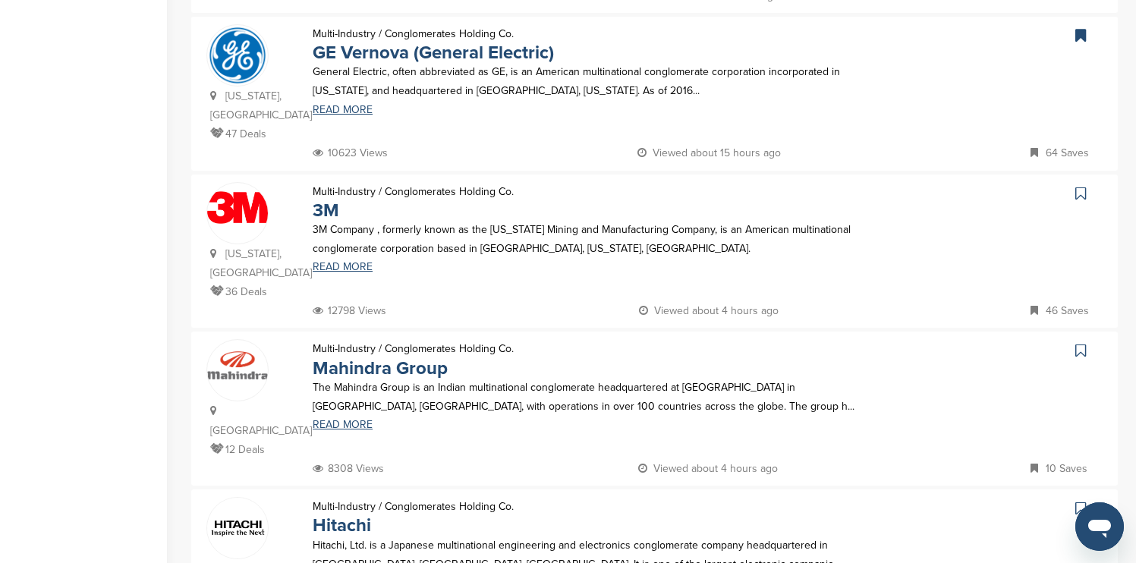
scroll to position [509, 0]
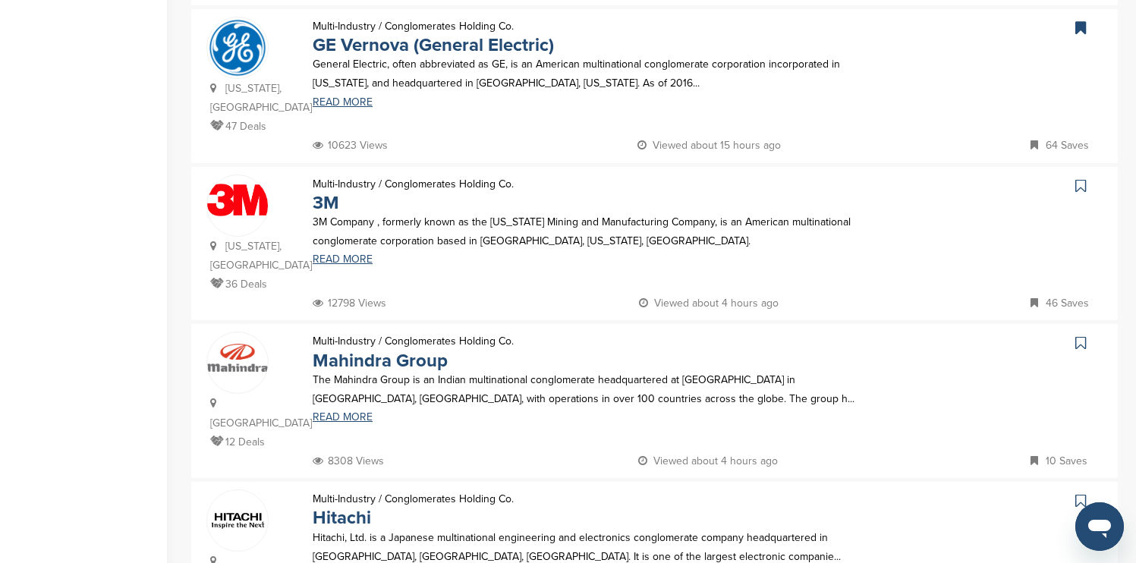
click at [1080, 178] on icon at bounding box center [1081, 185] width 11 height 15
click at [1082, 493] on icon at bounding box center [1081, 500] width 11 height 15
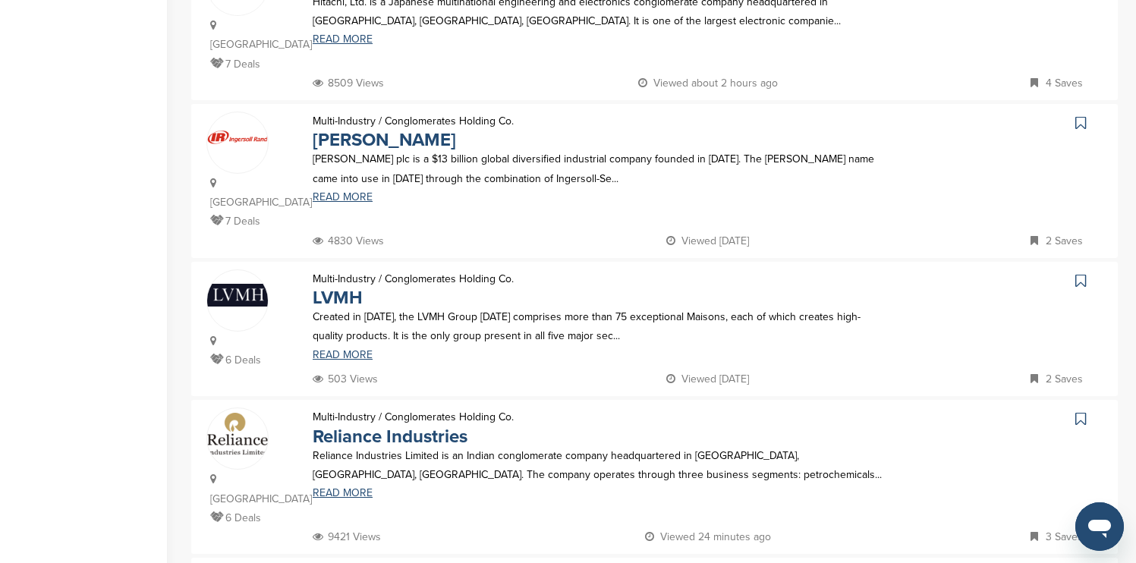
scroll to position [1043, 0]
click at [1079, 117] on icon at bounding box center [1081, 124] width 11 height 15
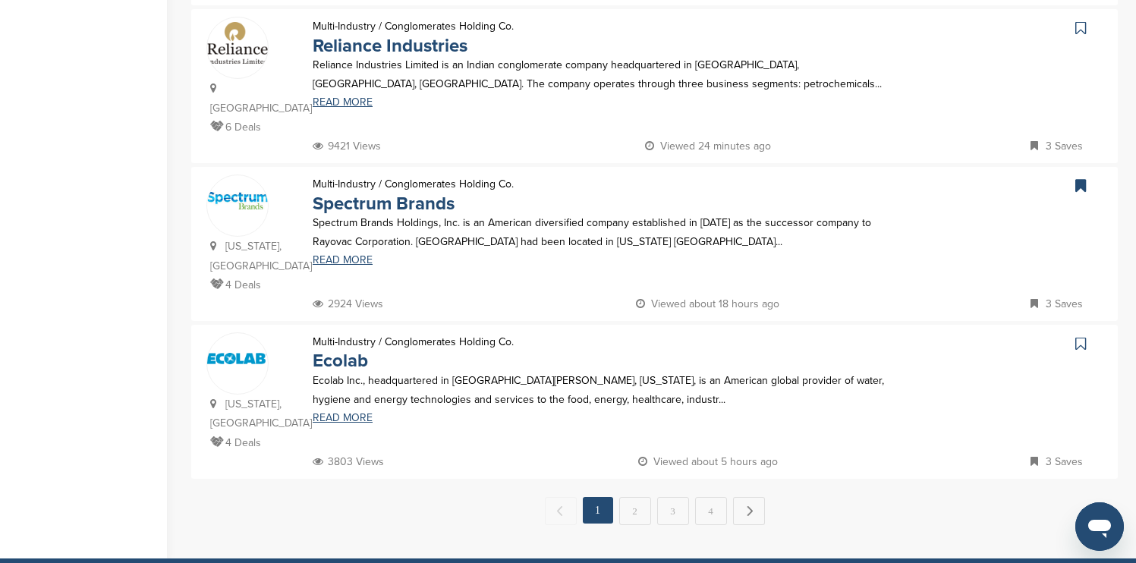
scroll to position [1464, 0]
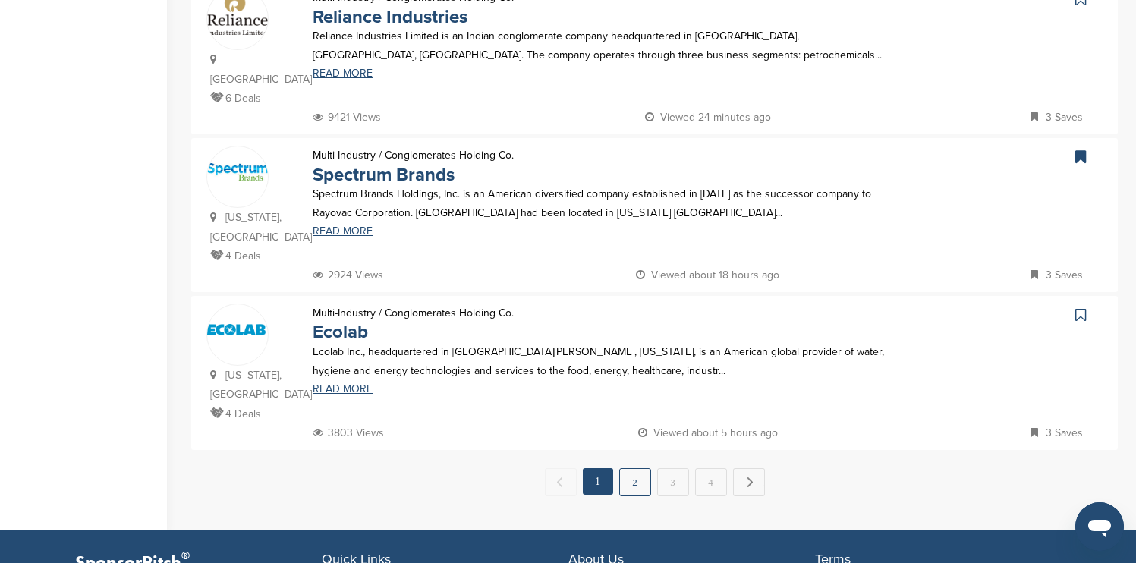
click at [638, 468] on link "2" at bounding box center [635, 482] width 32 height 28
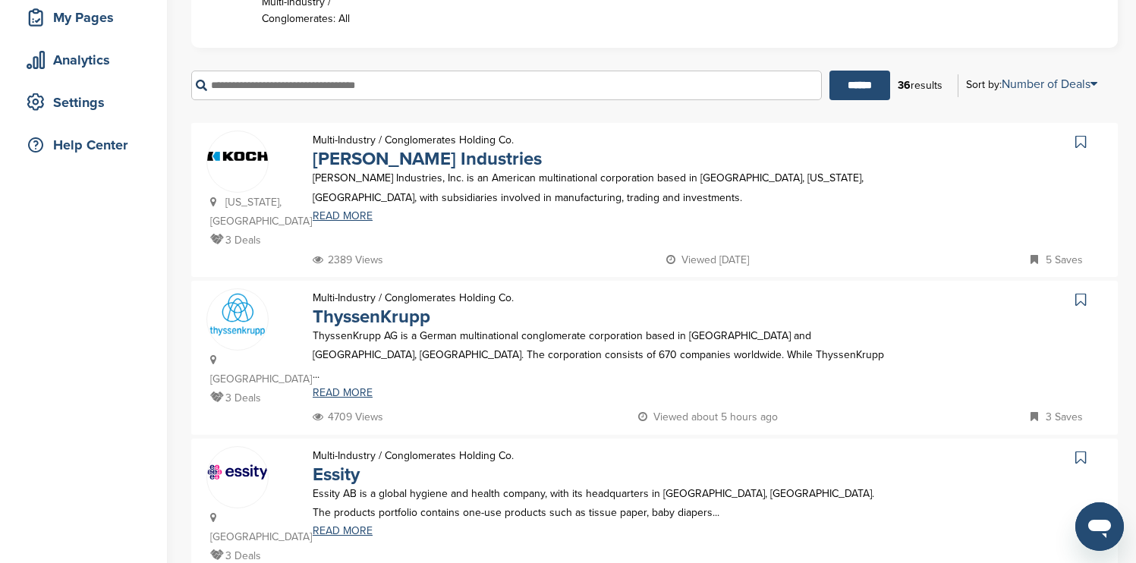
scroll to position [251, 0]
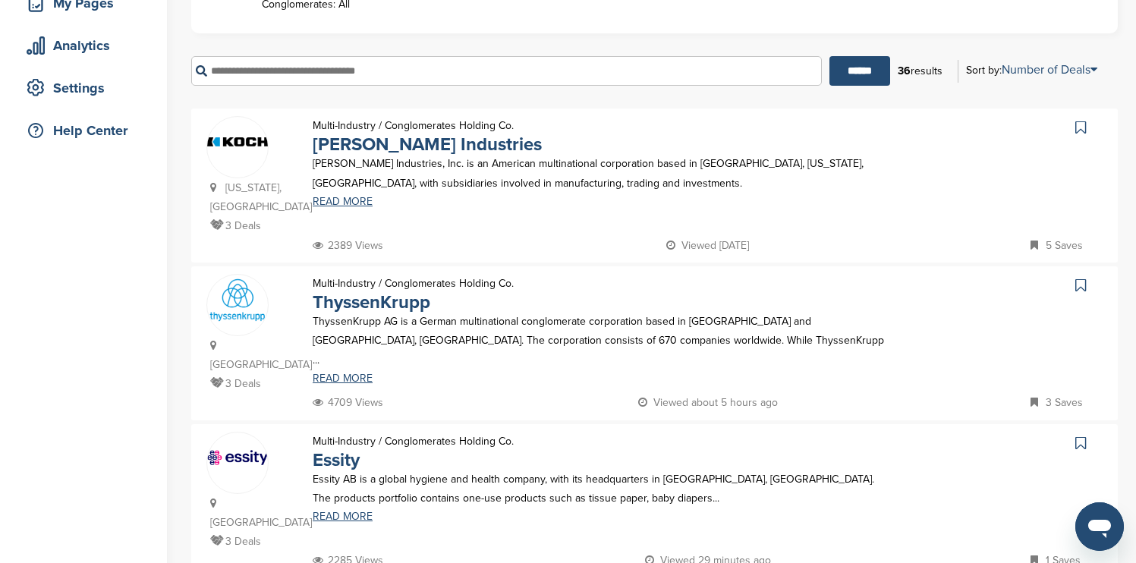
click at [1081, 131] on icon at bounding box center [1081, 127] width 11 height 15
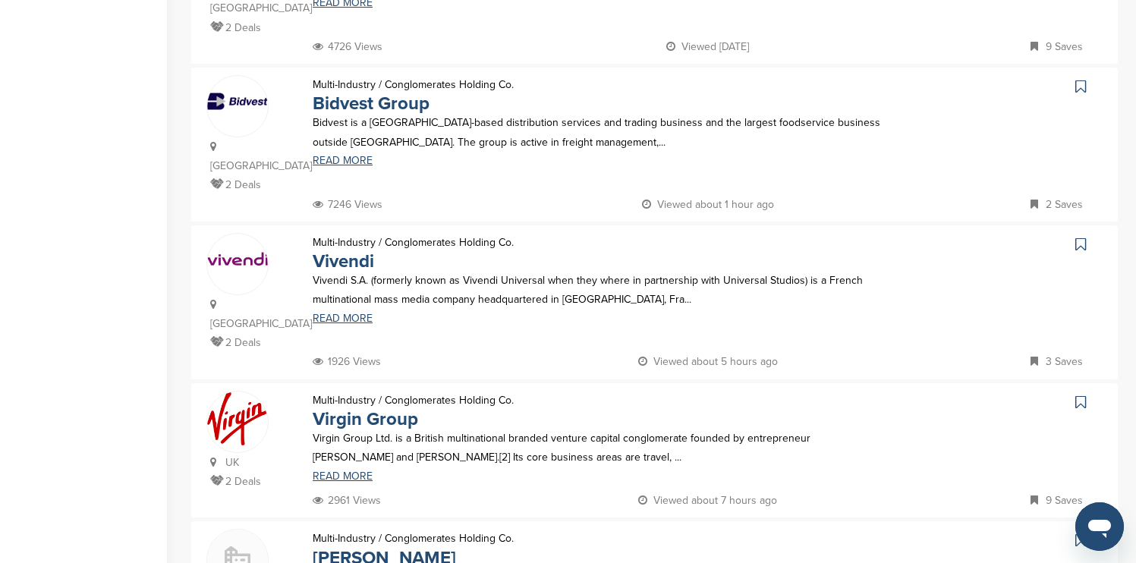
scroll to position [1082, 0]
click at [1079, 393] on icon at bounding box center [1081, 400] width 11 height 15
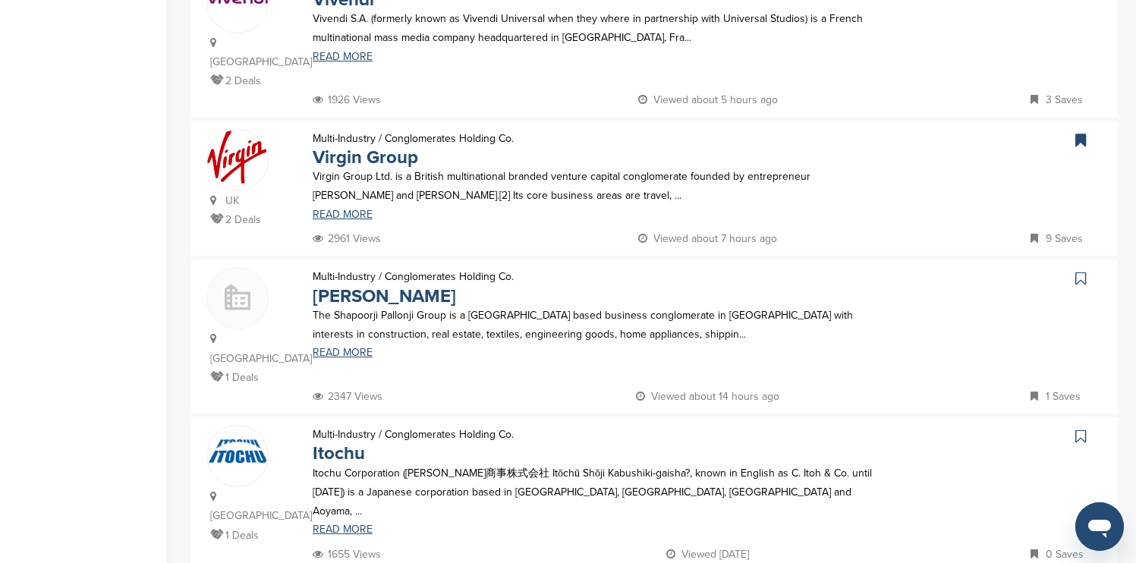
scroll to position [1351, 0]
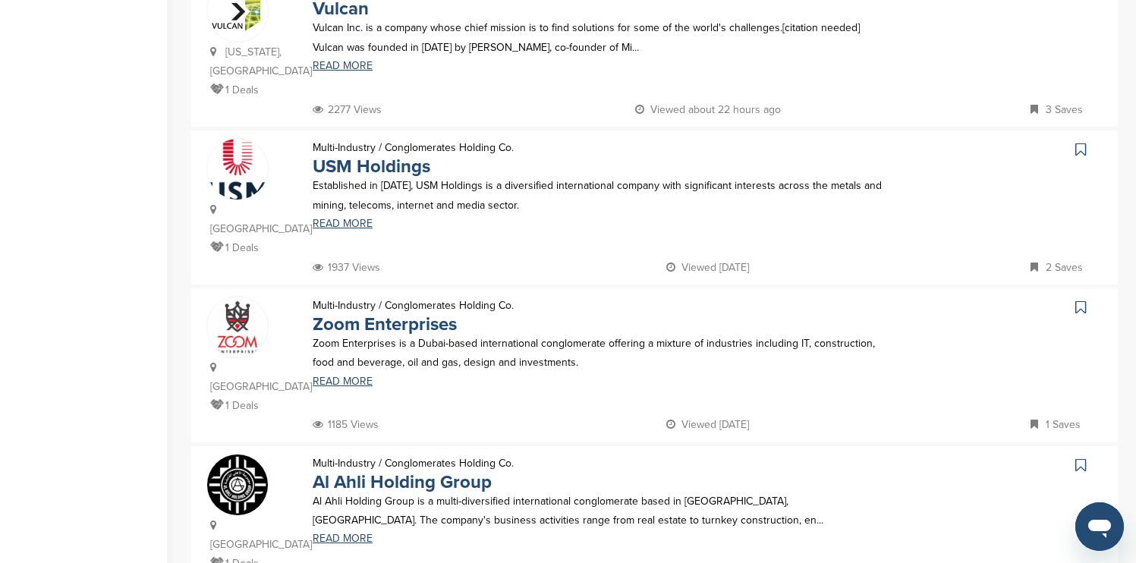
scroll to position [1384, 0]
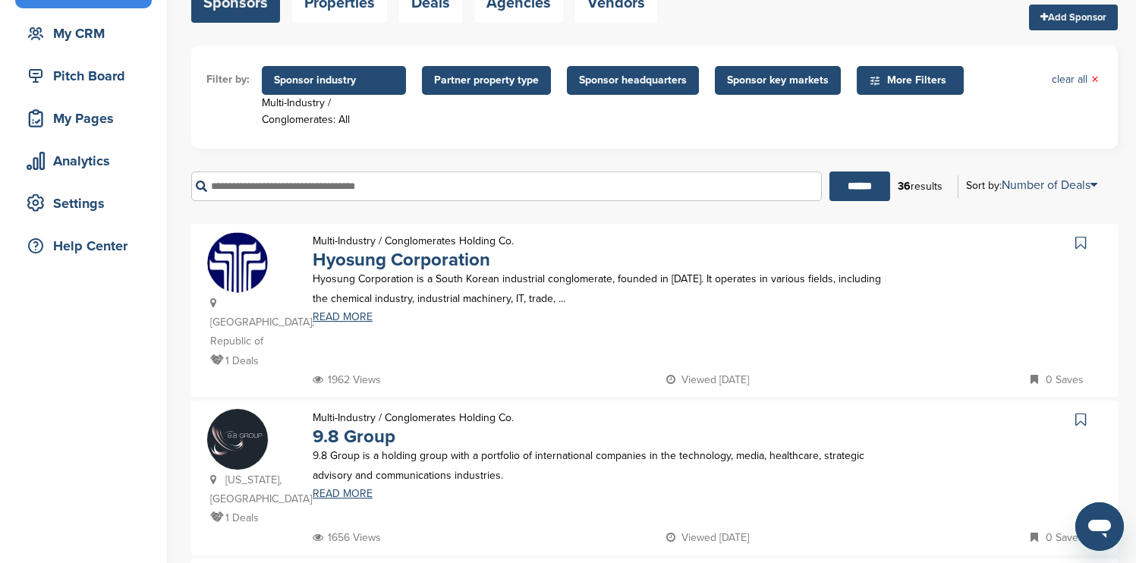
scroll to position [123, 0]
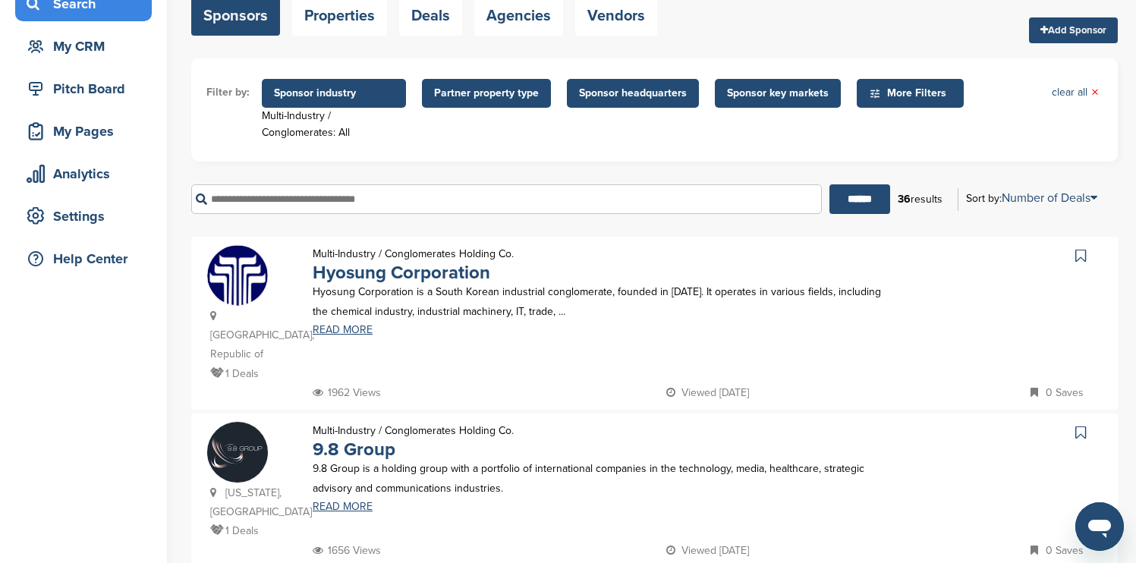
click at [364, 89] on span "Sponsor industry" at bounding box center [334, 93] width 120 height 17
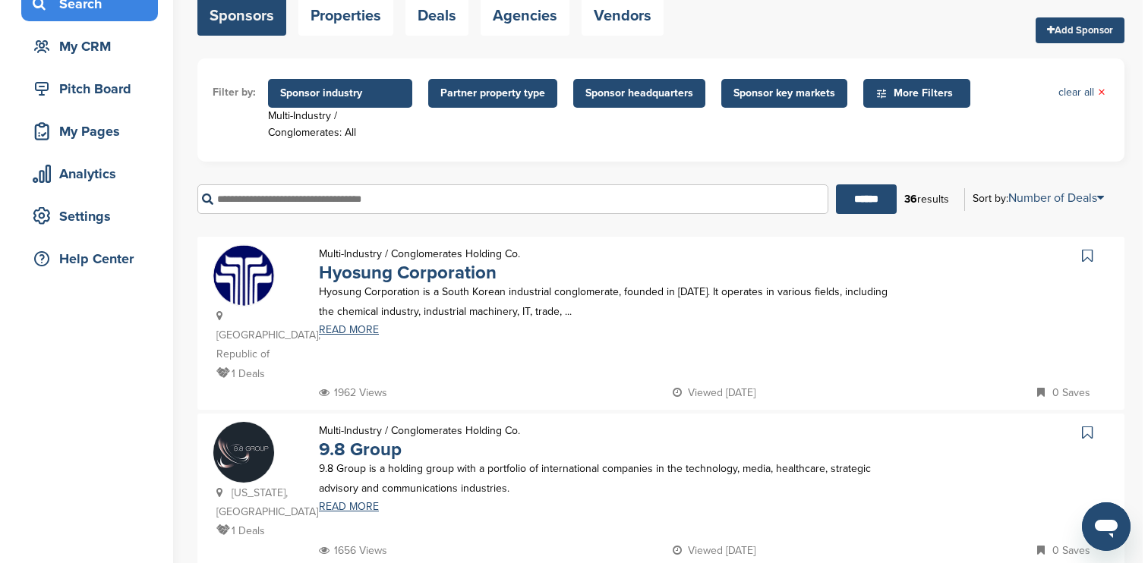
scroll to position [0, 0]
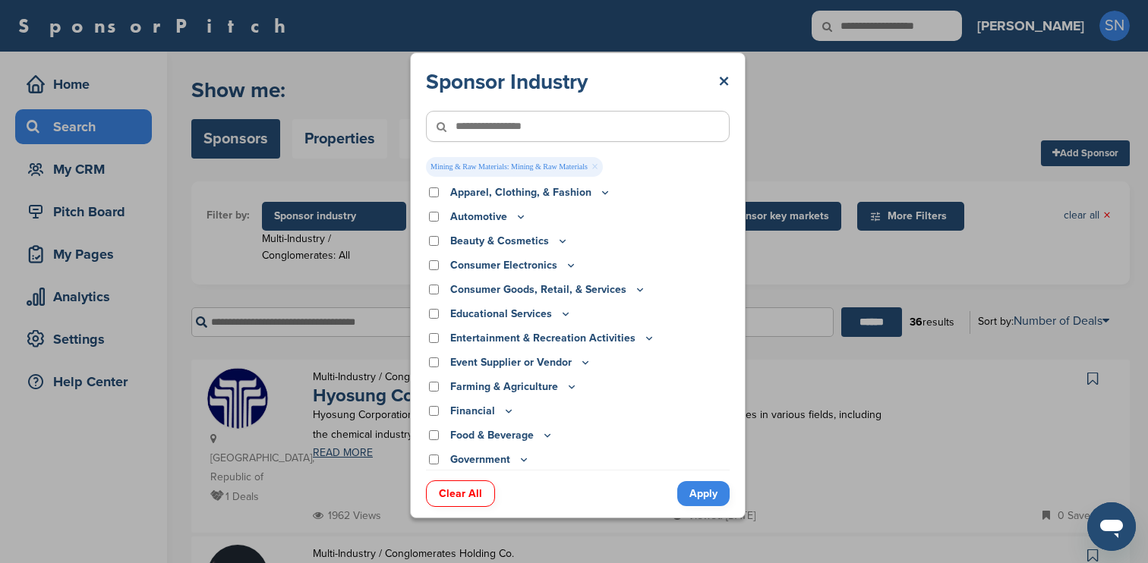
click at [683, 493] on link "Apply" at bounding box center [703, 493] width 52 height 25
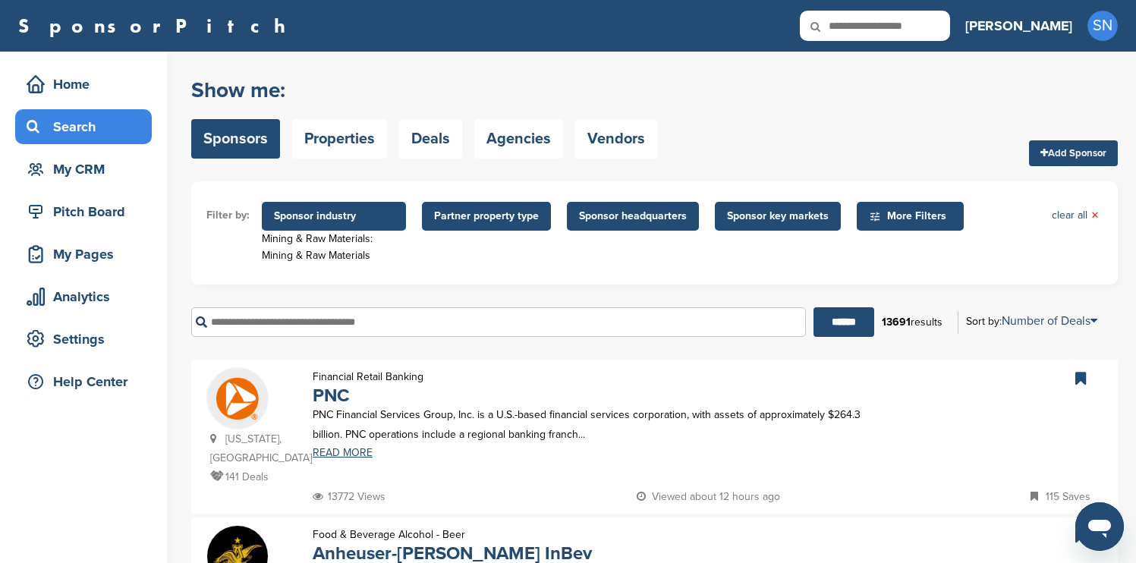
click at [366, 220] on span "Sponsor industry" at bounding box center [334, 216] width 120 height 17
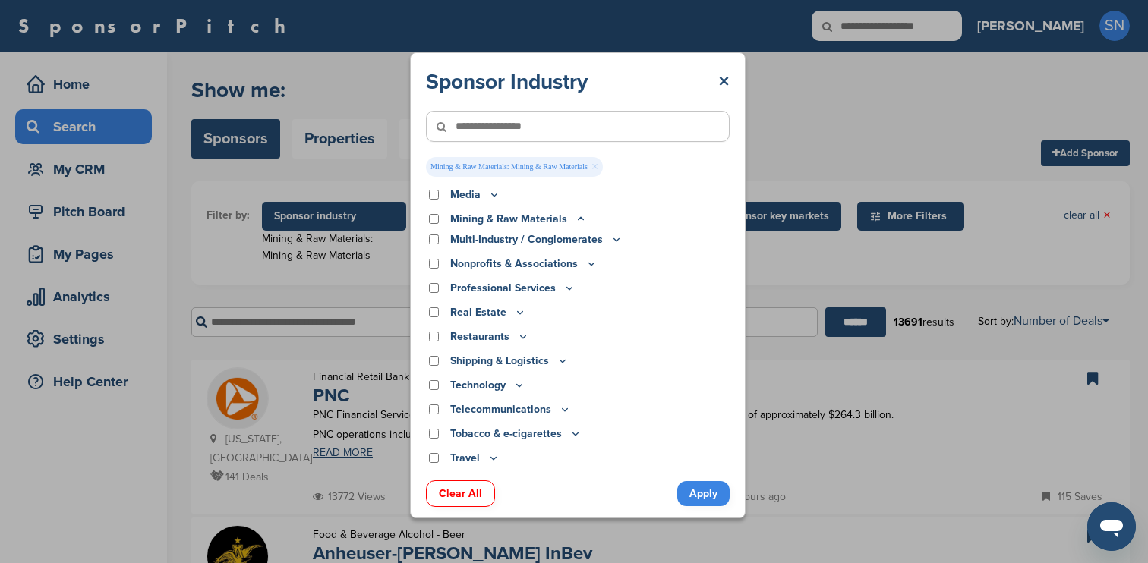
click at [576, 222] on icon at bounding box center [581, 219] width 12 height 13
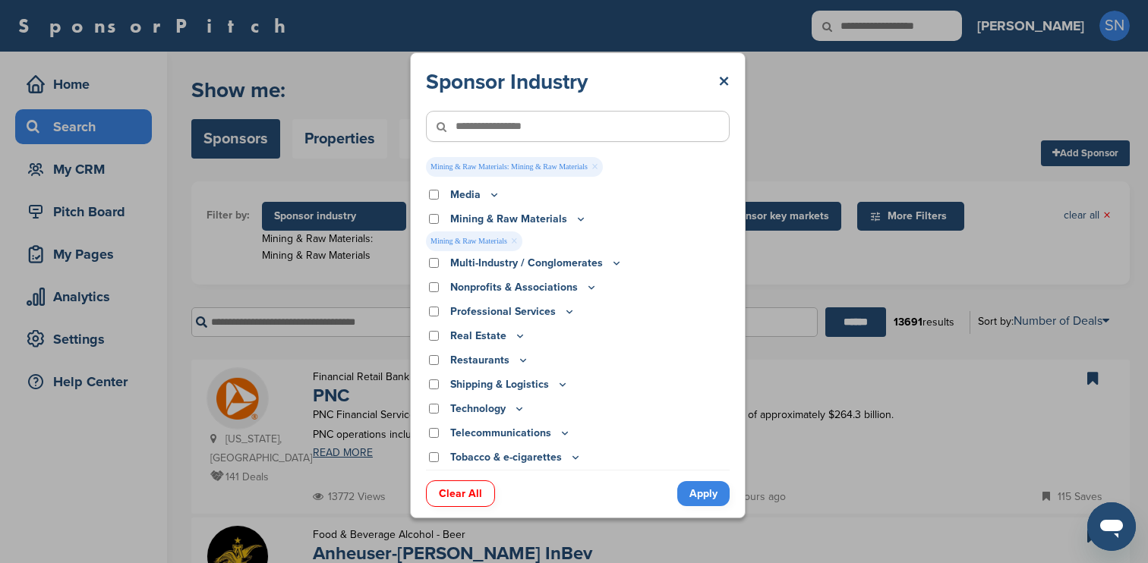
scroll to position [416, 0]
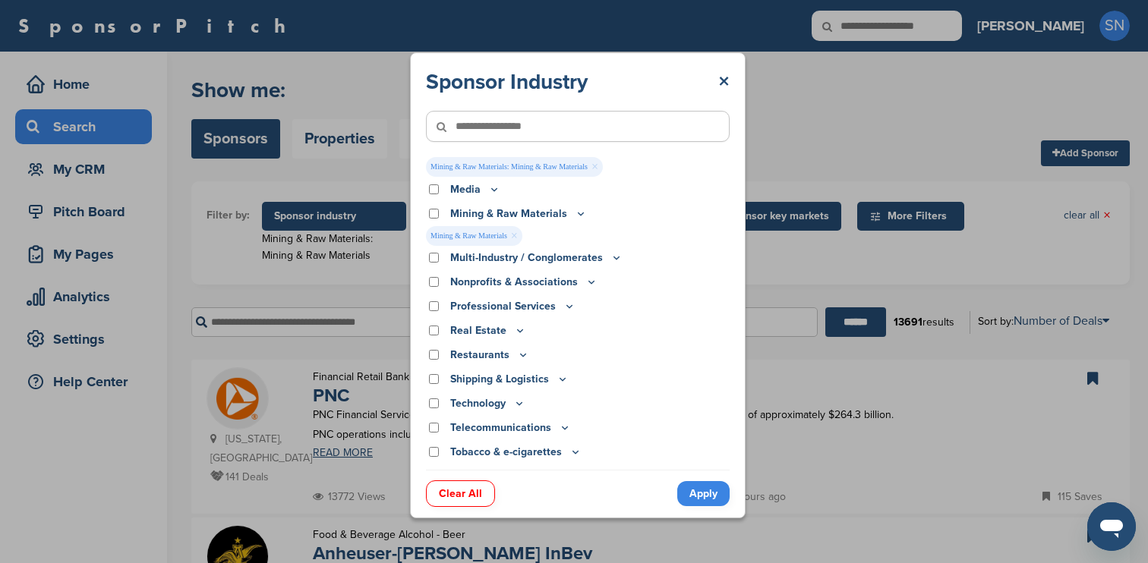
click at [577, 213] on icon at bounding box center [581, 213] width 12 height 13
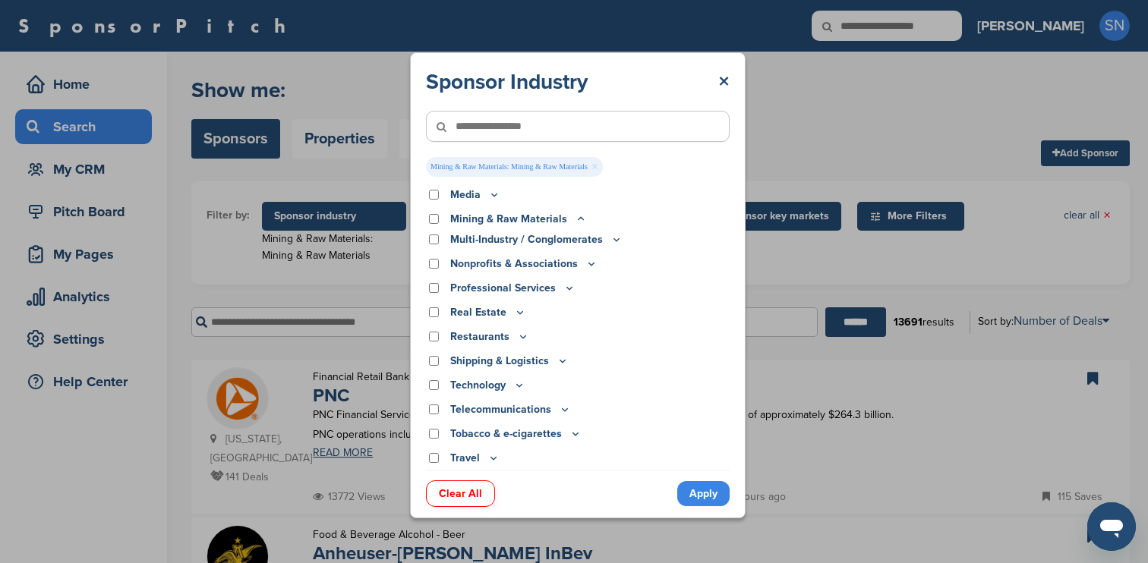
click at [577, 221] on icon at bounding box center [581, 219] width 12 height 13
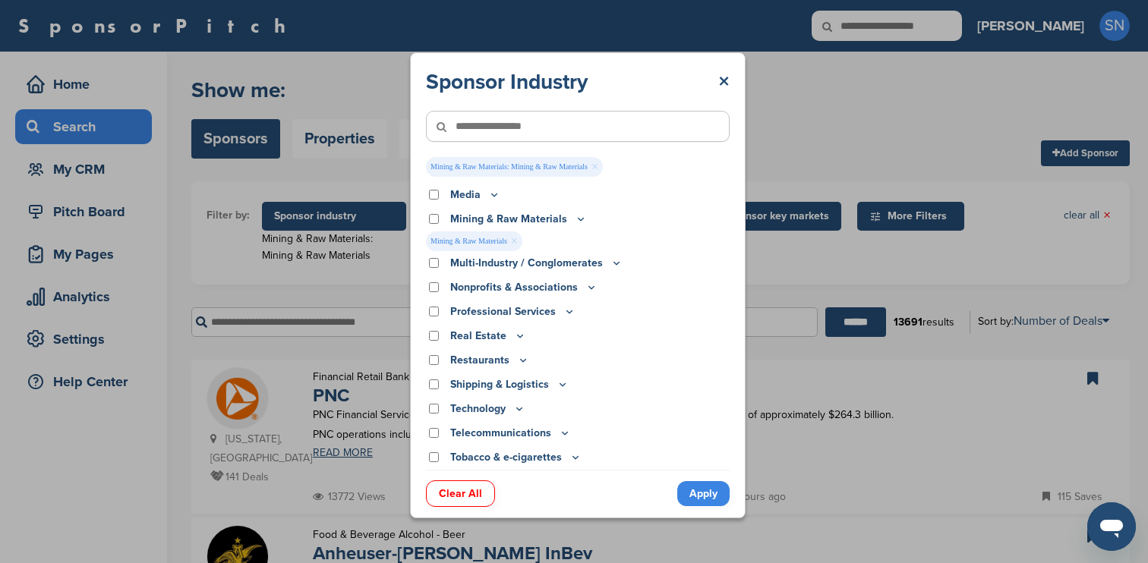
scroll to position [416, 0]
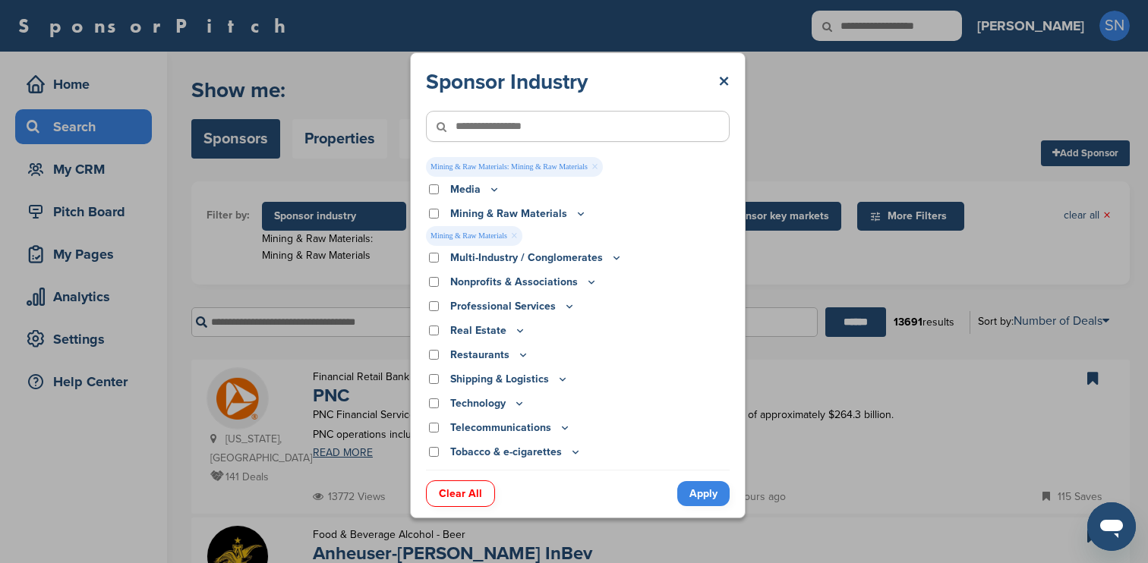
click at [578, 211] on icon at bounding box center [581, 213] width 12 height 13
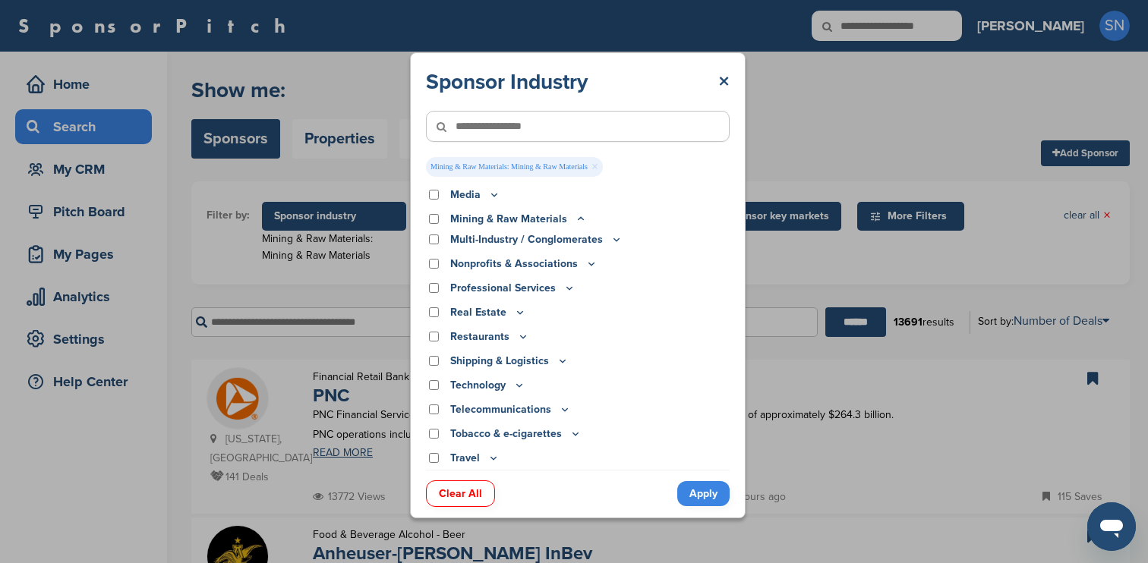
click at [576, 216] on icon at bounding box center [581, 219] width 12 height 13
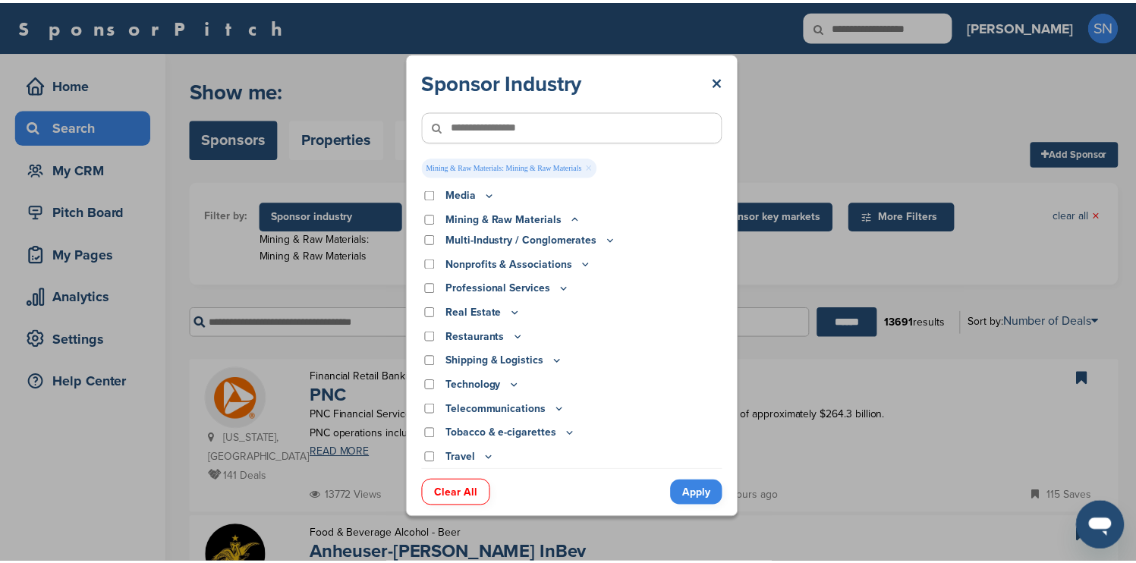
scroll to position [416, 0]
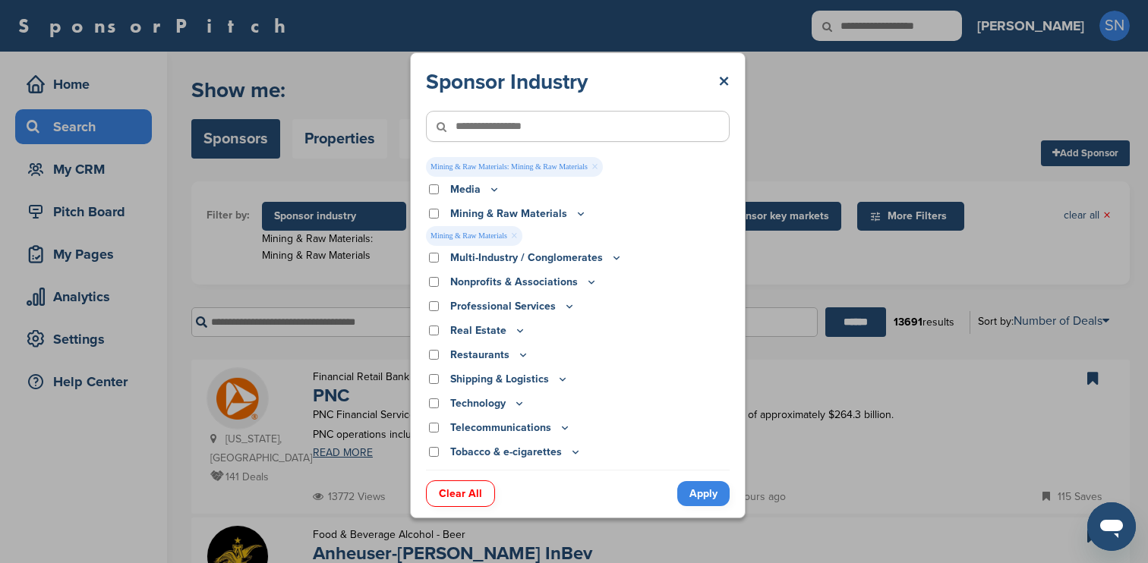
click at [811, 254] on div "Sponsor Industry × Mining & Raw Materials: Mining & Raw Materials × Apparel, Cl…" at bounding box center [577, 285] width 1155 height 571
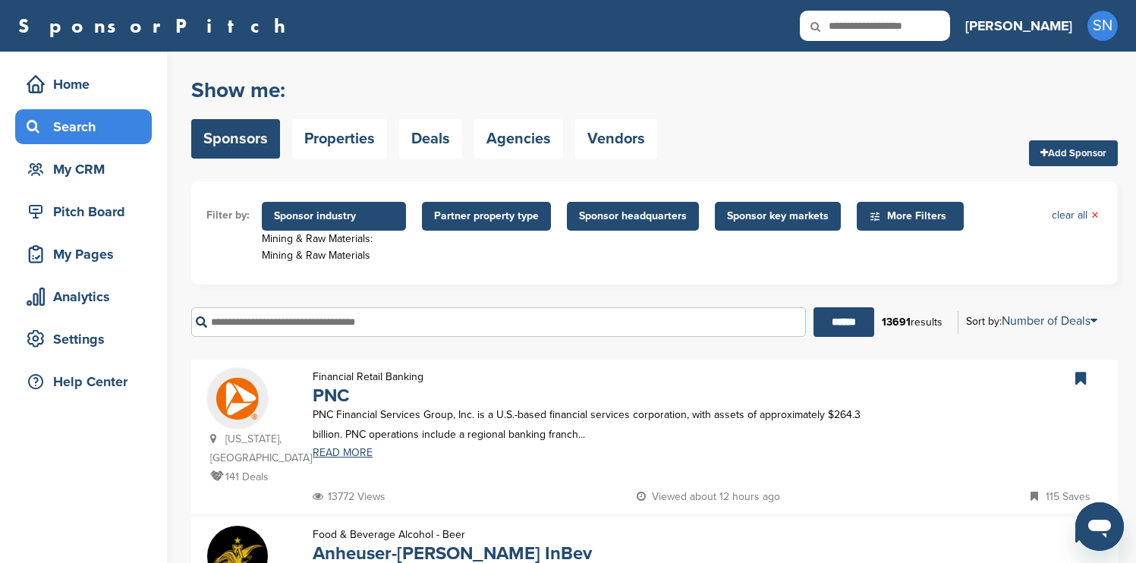
click at [365, 228] on span "Sponsor industry" at bounding box center [334, 216] width 144 height 29
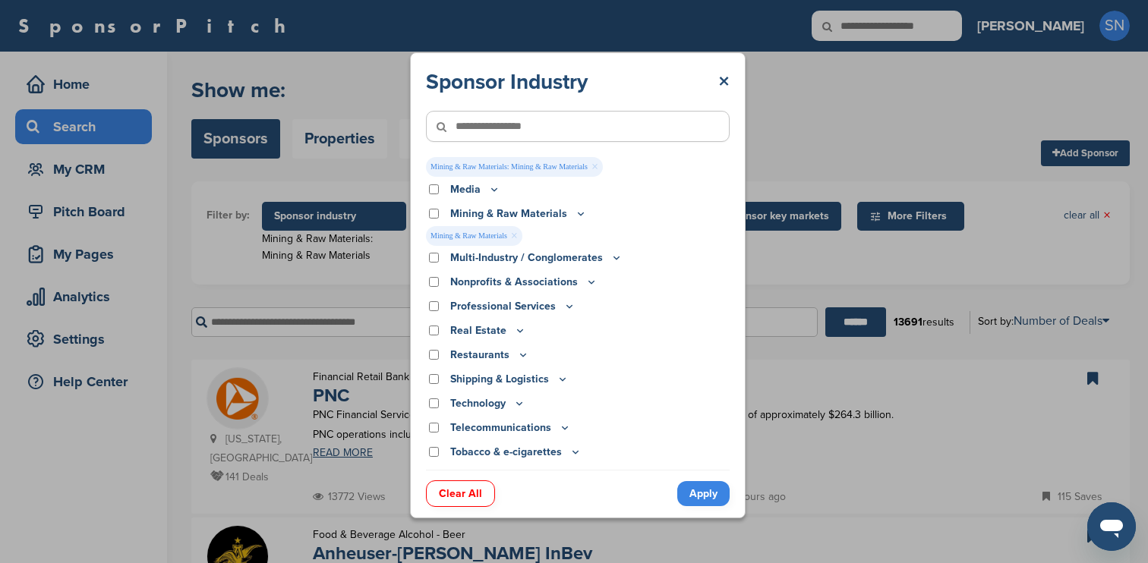
click at [701, 499] on link "Apply" at bounding box center [703, 493] width 52 height 25
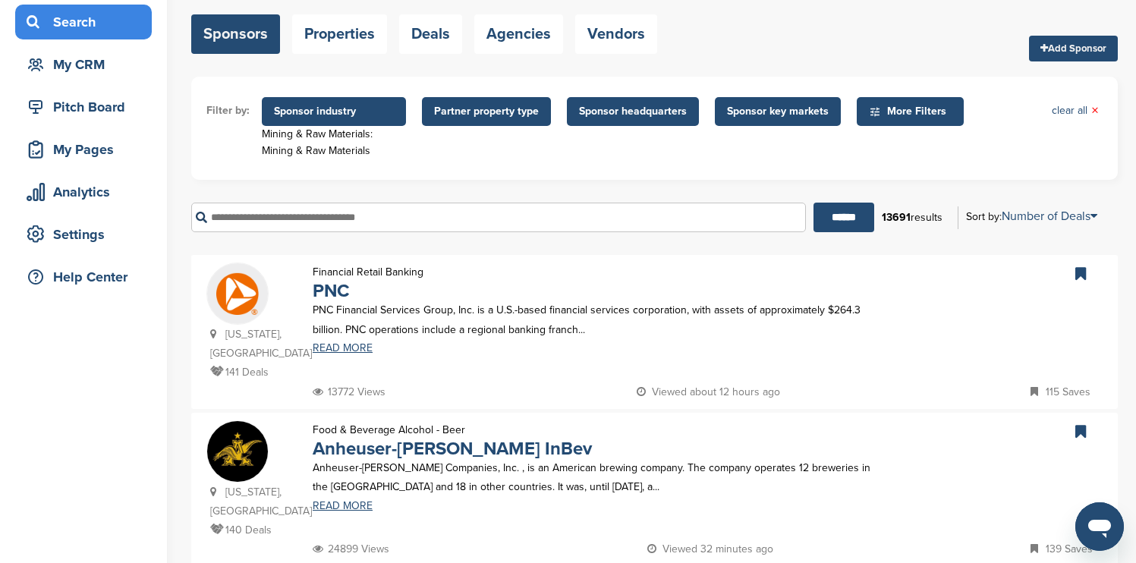
scroll to position [106, 0]
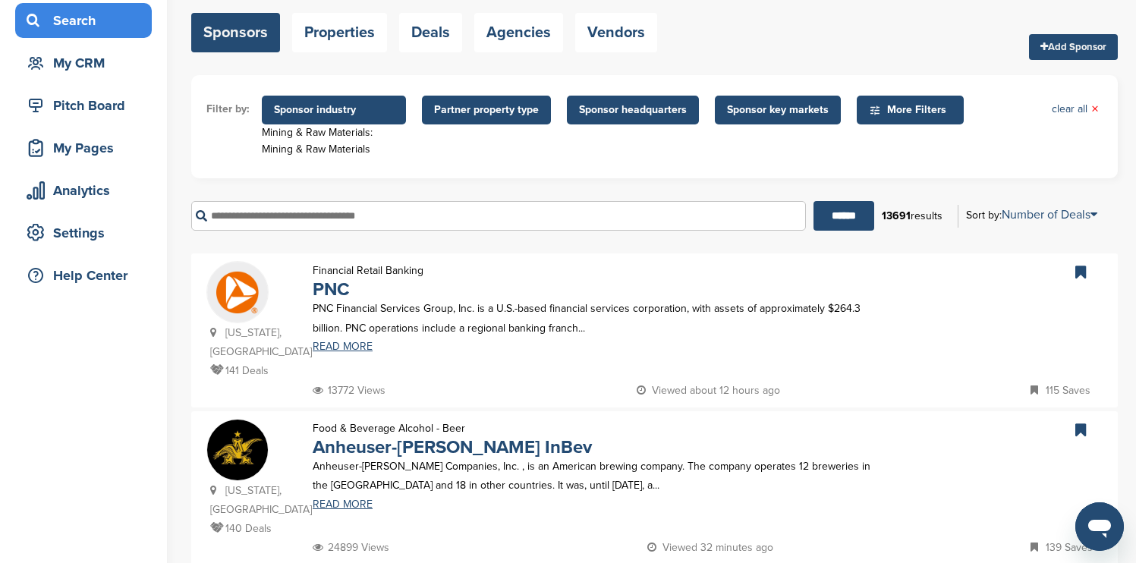
click at [342, 118] on span "Sponsor industry" at bounding box center [334, 110] width 120 height 17
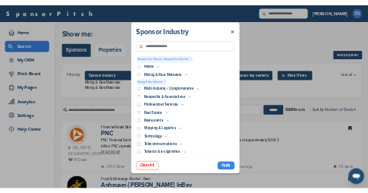
scroll to position [0, 0]
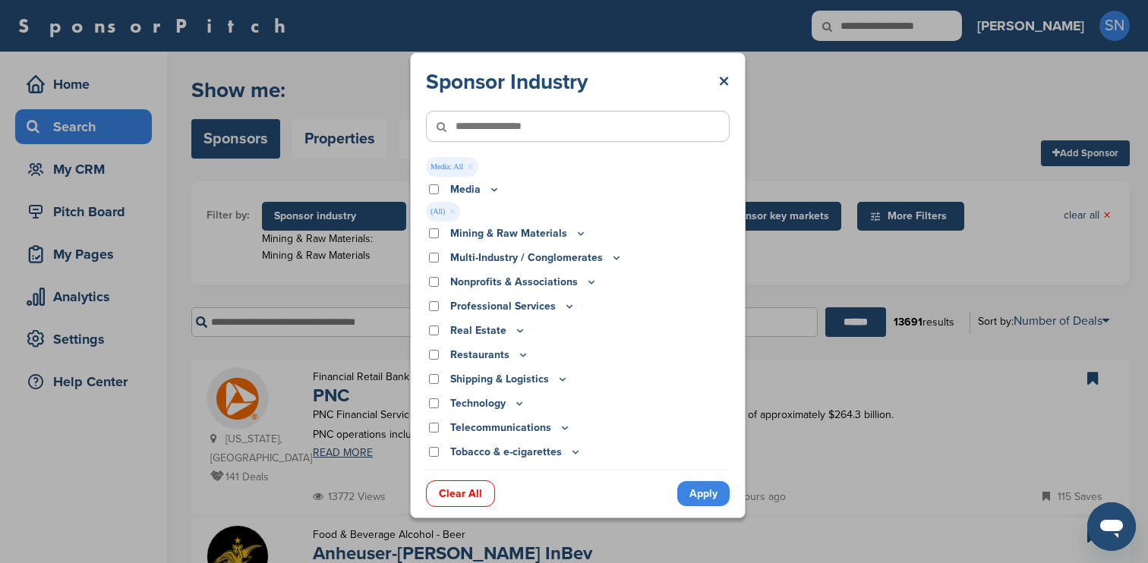
click at [717, 490] on link "Apply" at bounding box center [703, 493] width 52 height 25
